Goal: Task Accomplishment & Management: Use online tool/utility

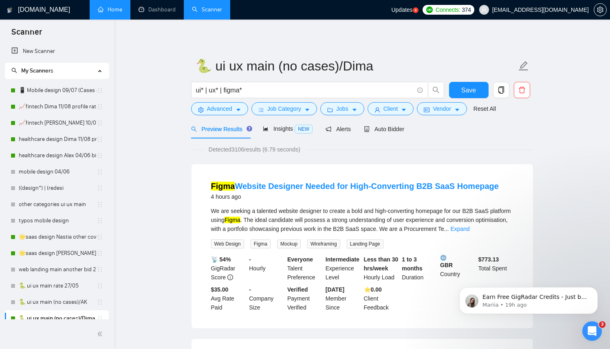
click at [115, 13] on link "Home" at bounding box center [110, 9] width 24 height 7
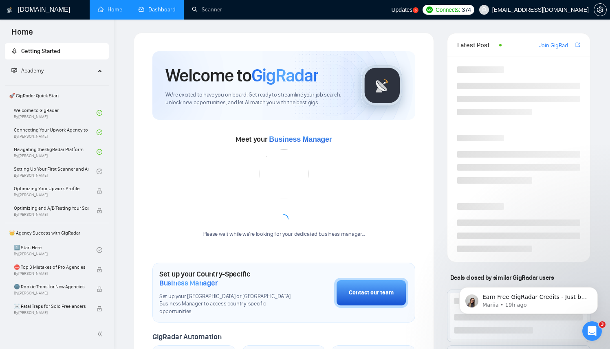
click at [149, 12] on link "Dashboard" at bounding box center [157, 9] width 37 height 7
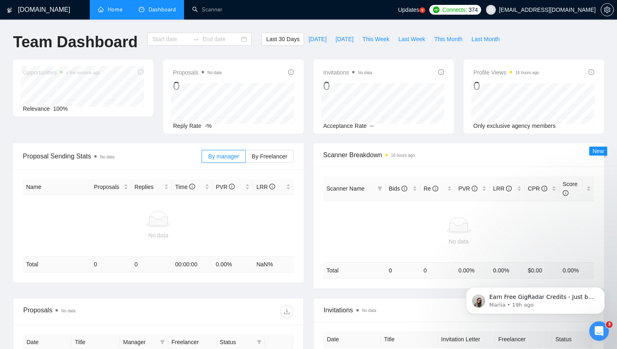
type input "[DATE]"
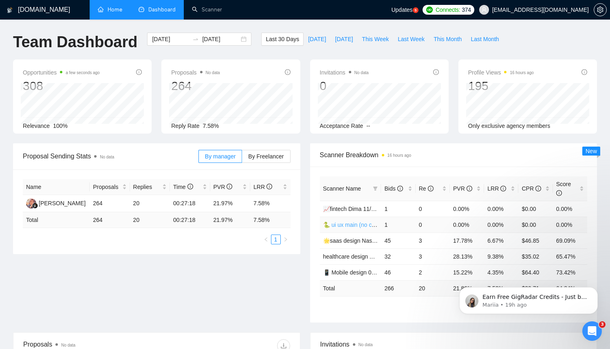
click at [345, 226] on link "🐍 ui ux main (no cases)/Dima" at bounding box center [362, 225] width 78 height 7
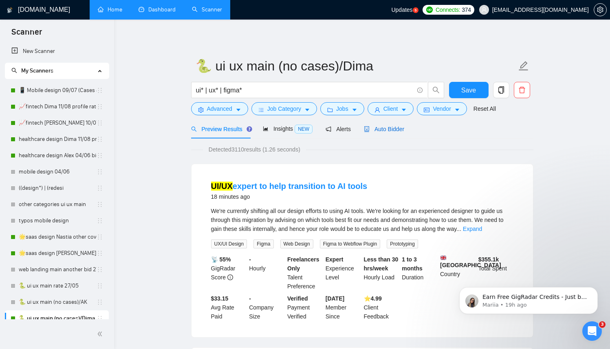
click at [376, 130] on span "Auto Bidder" at bounding box center [384, 129] width 40 height 7
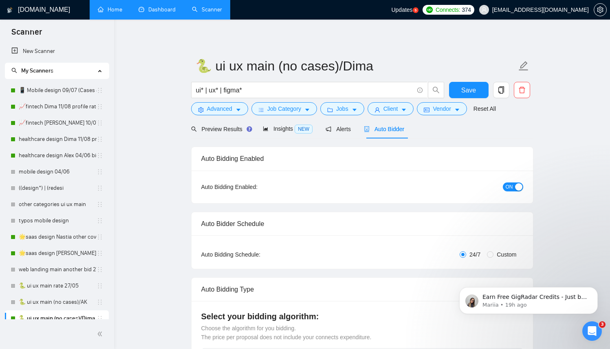
radio input "false"
radio input "true"
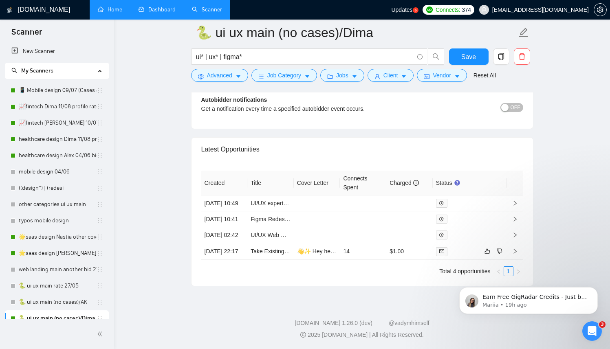
scroll to position [2150, 0]
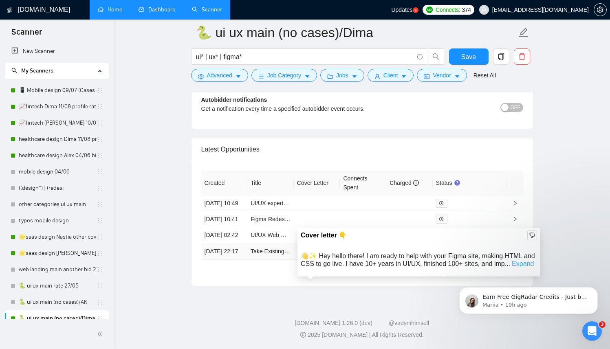
click at [519, 261] on link "Expand" at bounding box center [523, 264] width 22 height 7
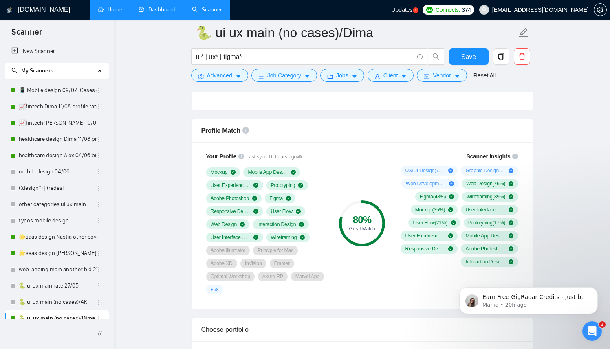
scroll to position [553, 0]
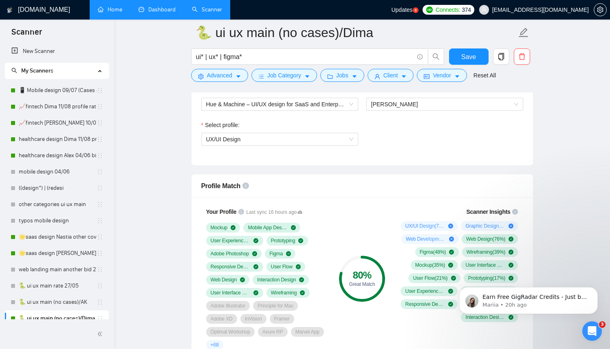
click at [150, 11] on link "Dashboard" at bounding box center [157, 9] width 37 height 7
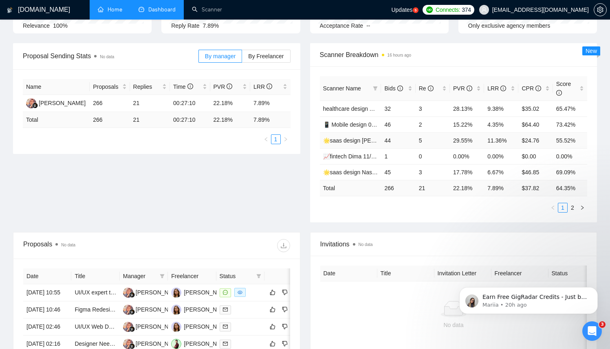
scroll to position [95, 0]
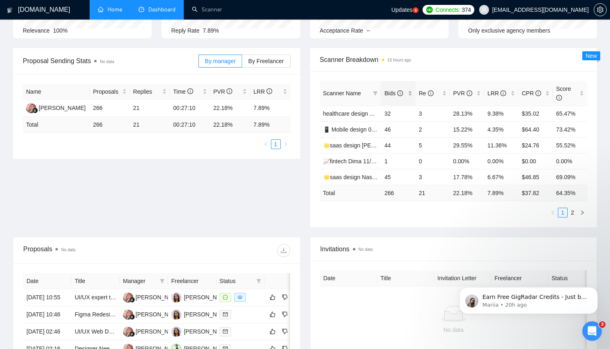
click at [412, 92] on div "Bids" at bounding box center [399, 93] width 28 height 9
click at [352, 113] on link "📈fintech Dima 11/08 profile rate without Exclusively" at bounding box center [389, 114] width 133 height 7
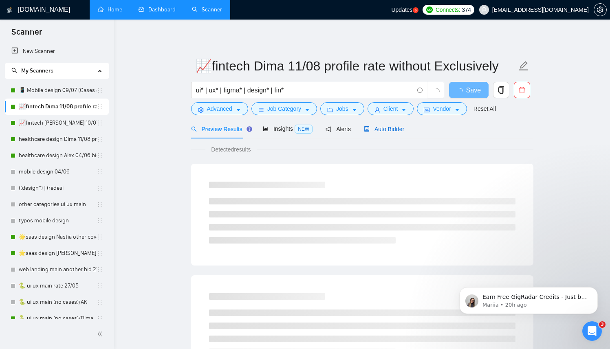
click at [378, 129] on span "Auto Bidder" at bounding box center [384, 129] width 40 height 7
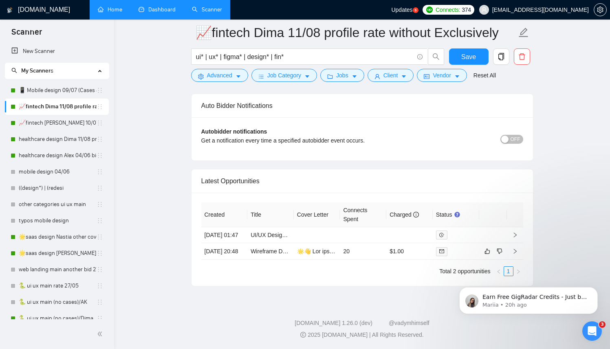
scroll to position [2087, 0]
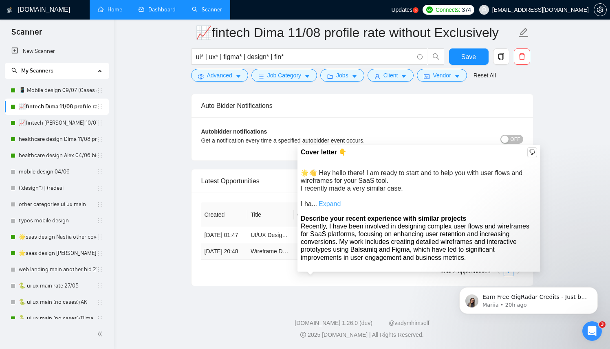
click at [332, 201] on link "Expand" at bounding box center [330, 204] width 22 height 7
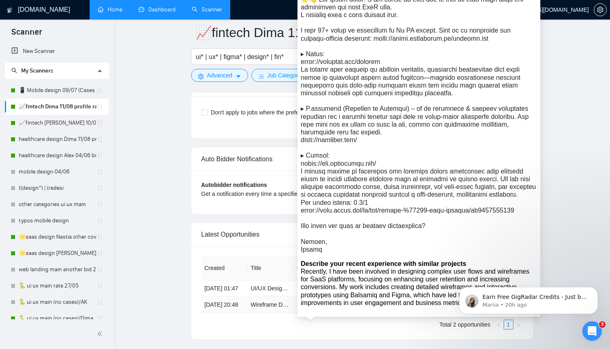
scroll to position [1992, 0]
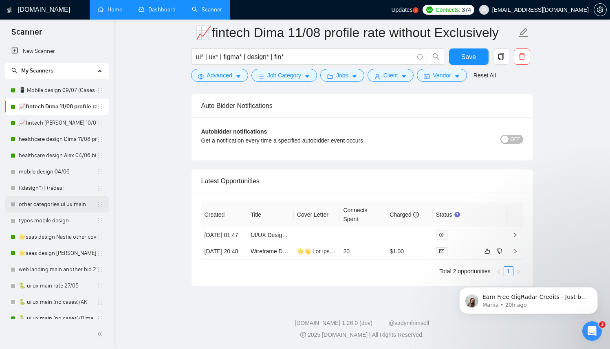
scroll to position [24, 0]
